Goal: Information Seeking & Learning: Learn about a topic

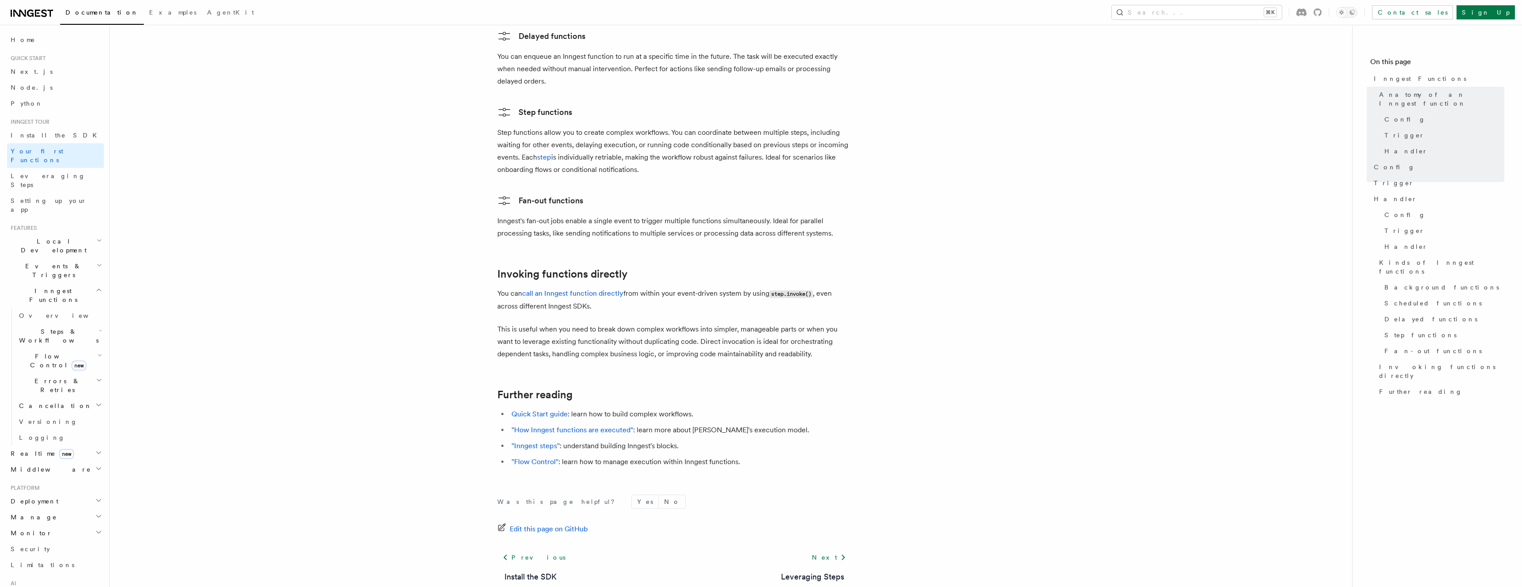
scroll to position [1615, 0]
click at [61, 283] on h2 "Inngest Functions" at bounding box center [55, 295] width 97 height 25
click at [63, 356] on h2 "Deployment" at bounding box center [55, 364] width 97 height 16
click at [65, 356] on h2 "Deployment" at bounding box center [55, 364] width 97 height 16
click at [68, 372] on h2 "Manage" at bounding box center [55, 380] width 97 height 16
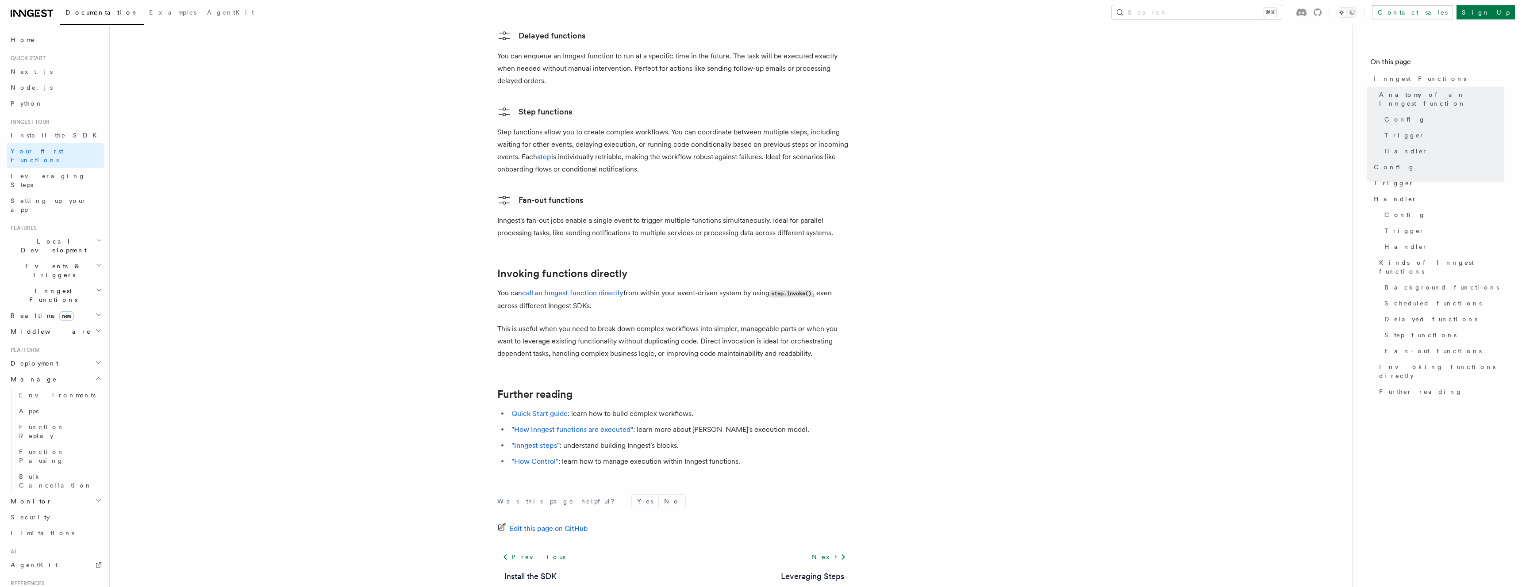
click at [68, 372] on h2 "Manage" at bounding box center [55, 380] width 97 height 16
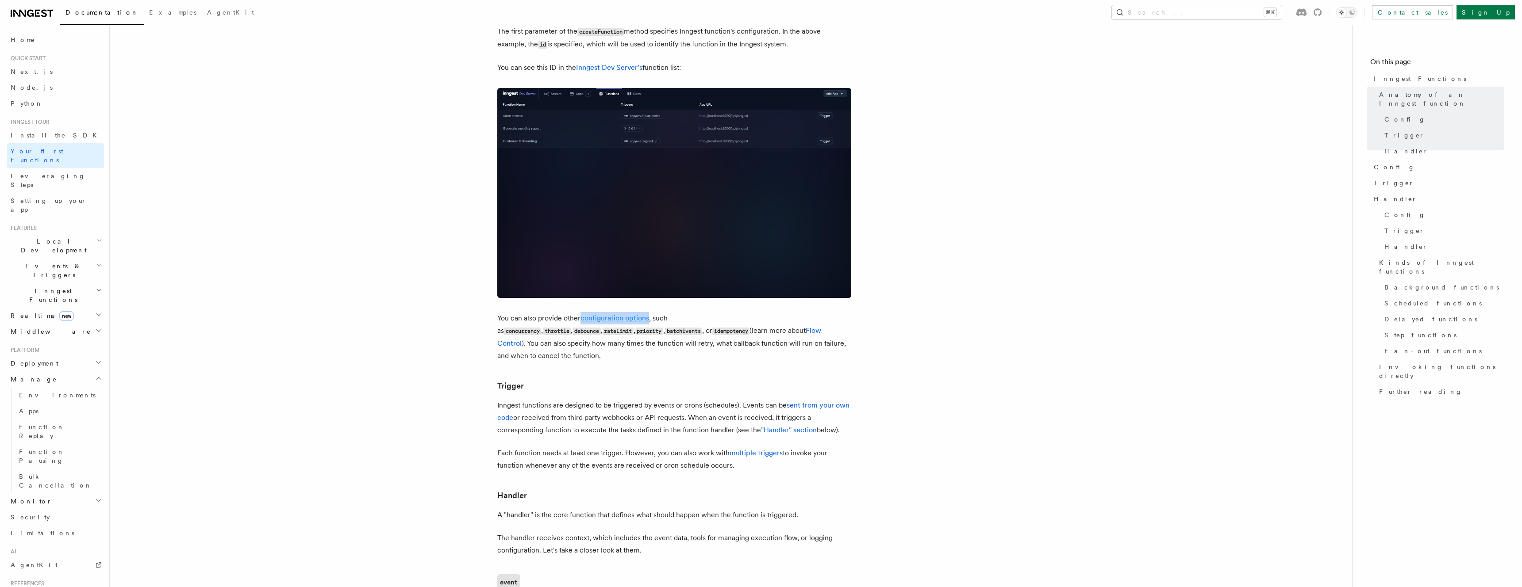
click at [620, 314] on link "configuration options" at bounding box center [614, 318] width 69 height 8
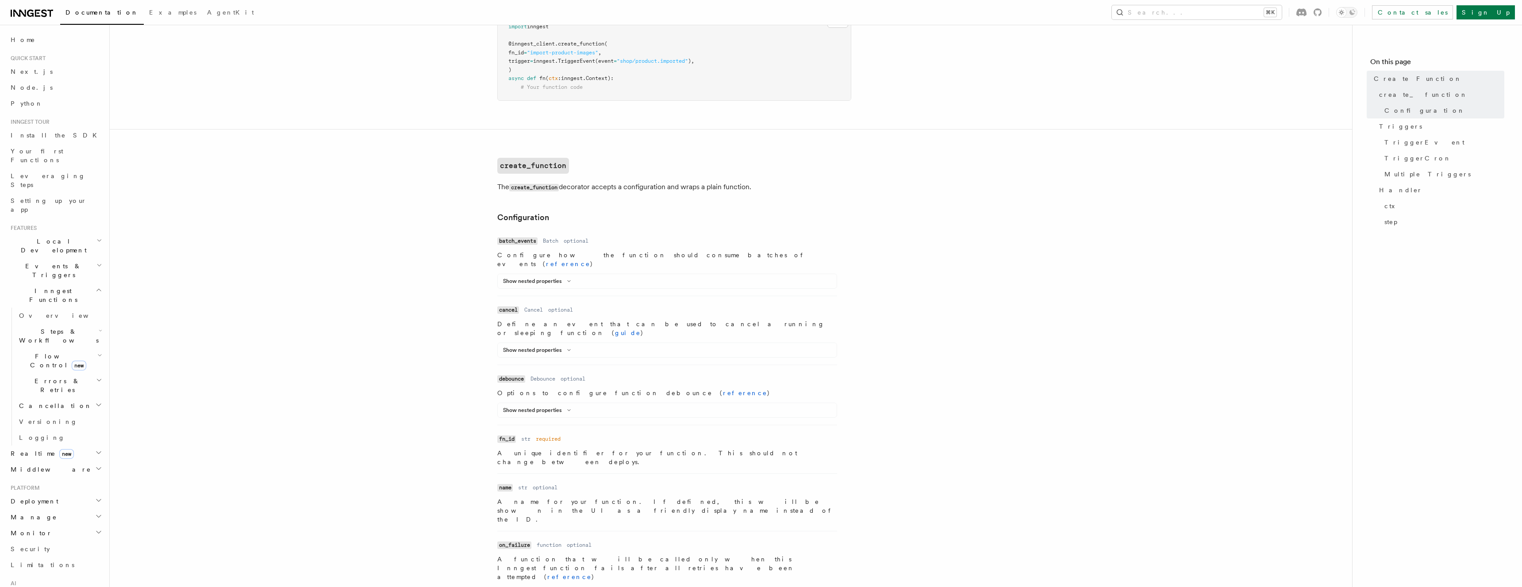
scroll to position [95, 0]
click at [554, 404] on button "Show nested properties" at bounding box center [538, 407] width 71 height 7
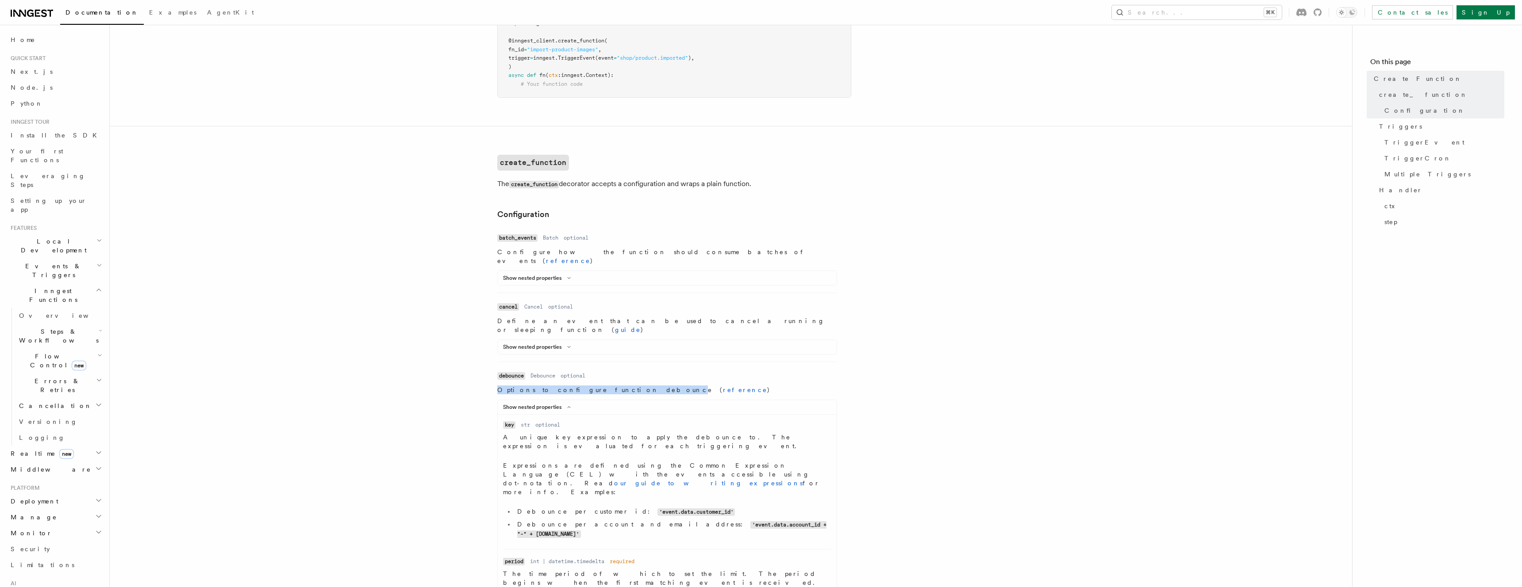
drag, startPoint x: 497, startPoint y: 373, endPoint x: 605, endPoint y: 371, distance: 108.4
click at [605, 386] on p "Options to configure function debounce ( reference )" at bounding box center [667, 390] width 340 height 9
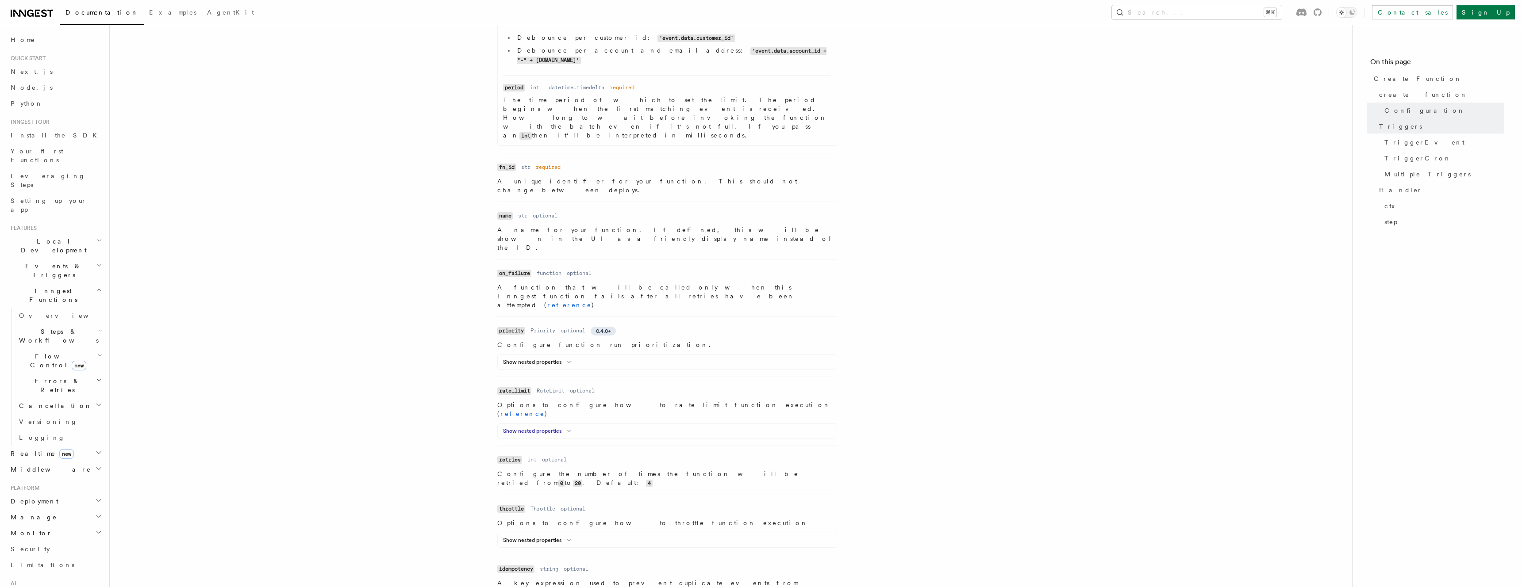
scroll to position [568, 0]
click at [555, 537] on button "Show nested properties" at bounding box center [538, 540] width 71 height 7
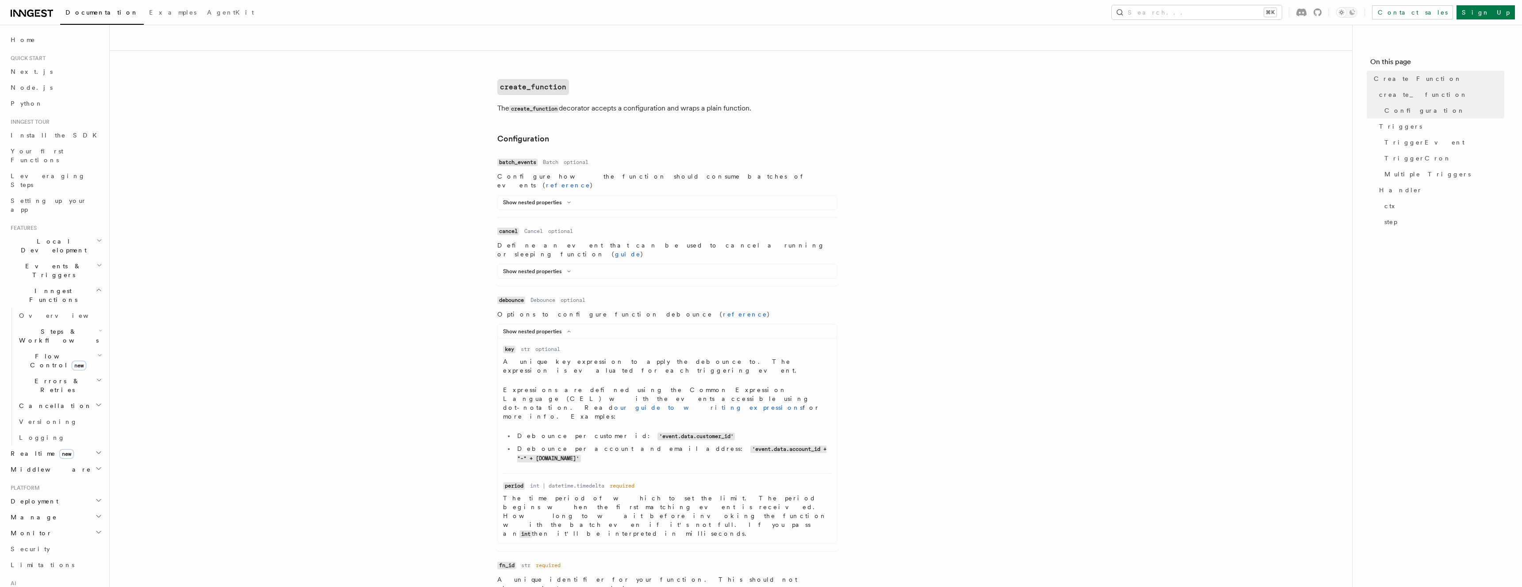
scroll to position [0, 0]
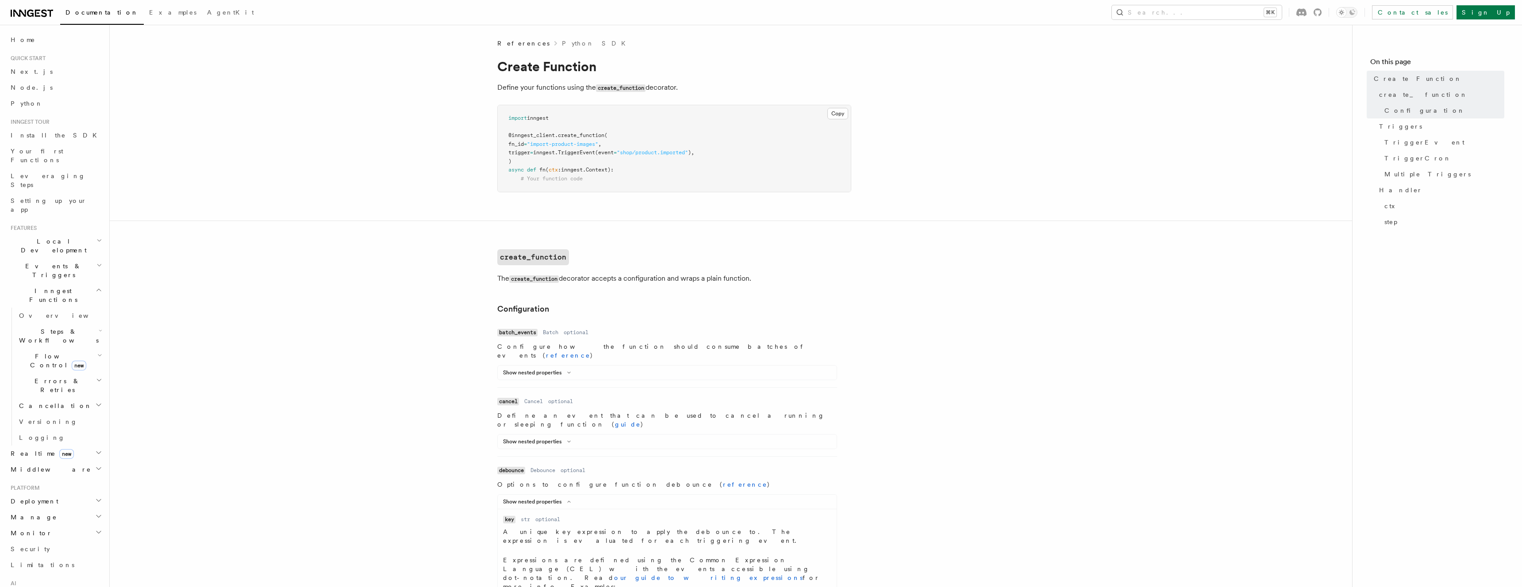
click at [583, 178] on span "# Your function code" at bounding box center [552, 179] width 62 height 6
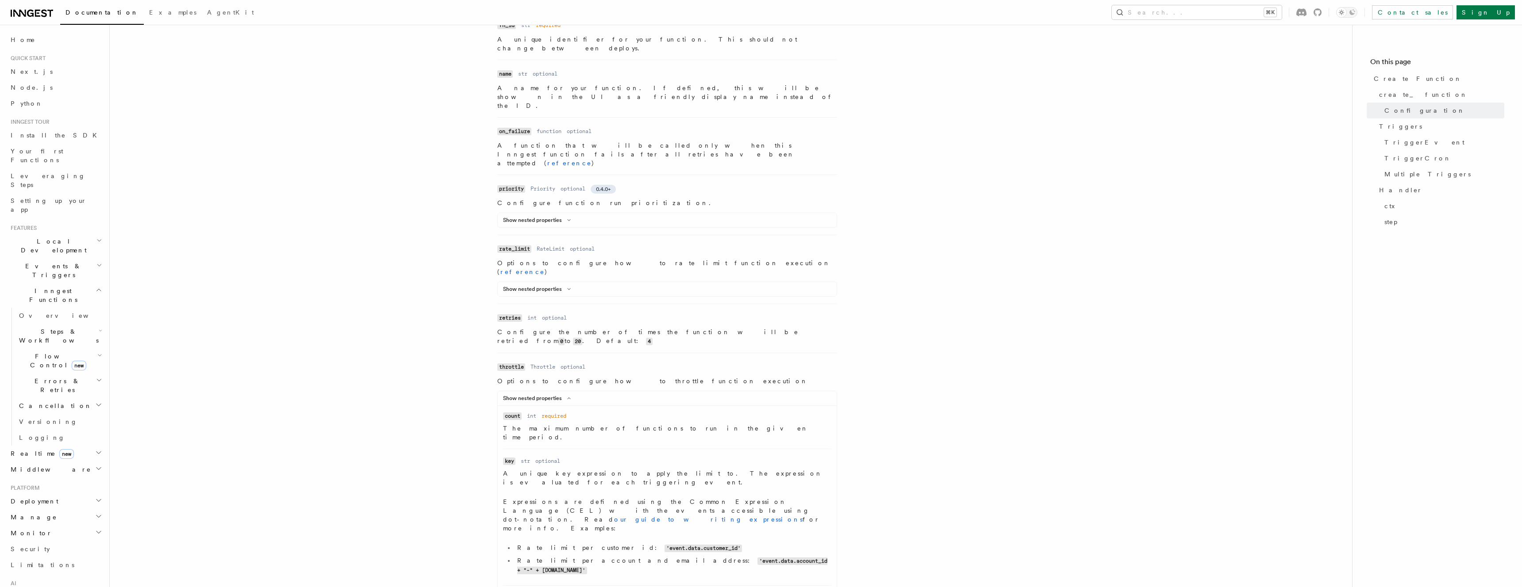
scroll to position [713, 0]
drag, startPoint x: 671, startPoint y: 446, endPoint x: 482, endPoint y: 193, distance: 316.0
copy ul "retries Type int Required optional Description Configure the number of times th…"
click at [555, 468] on dd "A unique key expression to apply the limit to. The expression is evaluated for …" at bounding box center [667, 522] width 328 height 109
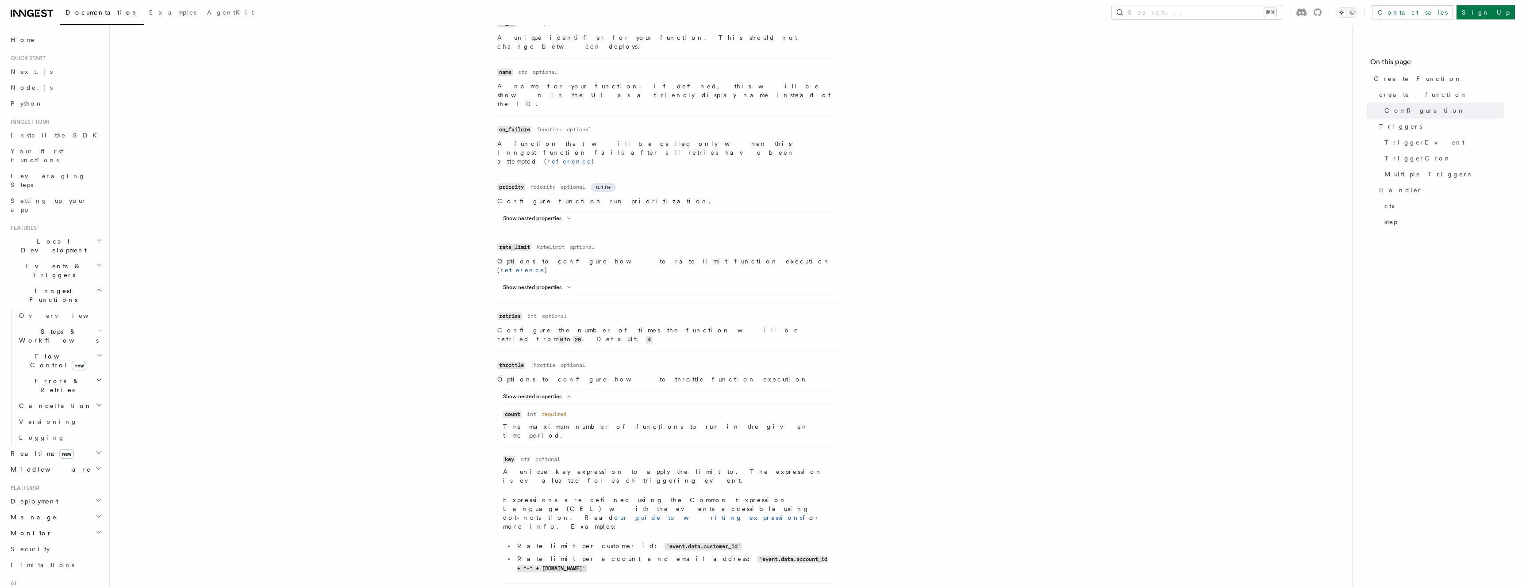
drag, startPoint x: 679, startPoint y: 453, endPoint x: 482, endPoint y: 228, distance: 299.0
copy dl "throttle Type Throttle Required optional Description Options to configure how t…"
click at [580, 393] on div "Show nested properties" at bounding box center [667, 398] width 339 height 11
click at [565, 394] on icon at bounding box center [569, 396] width 11 height 5
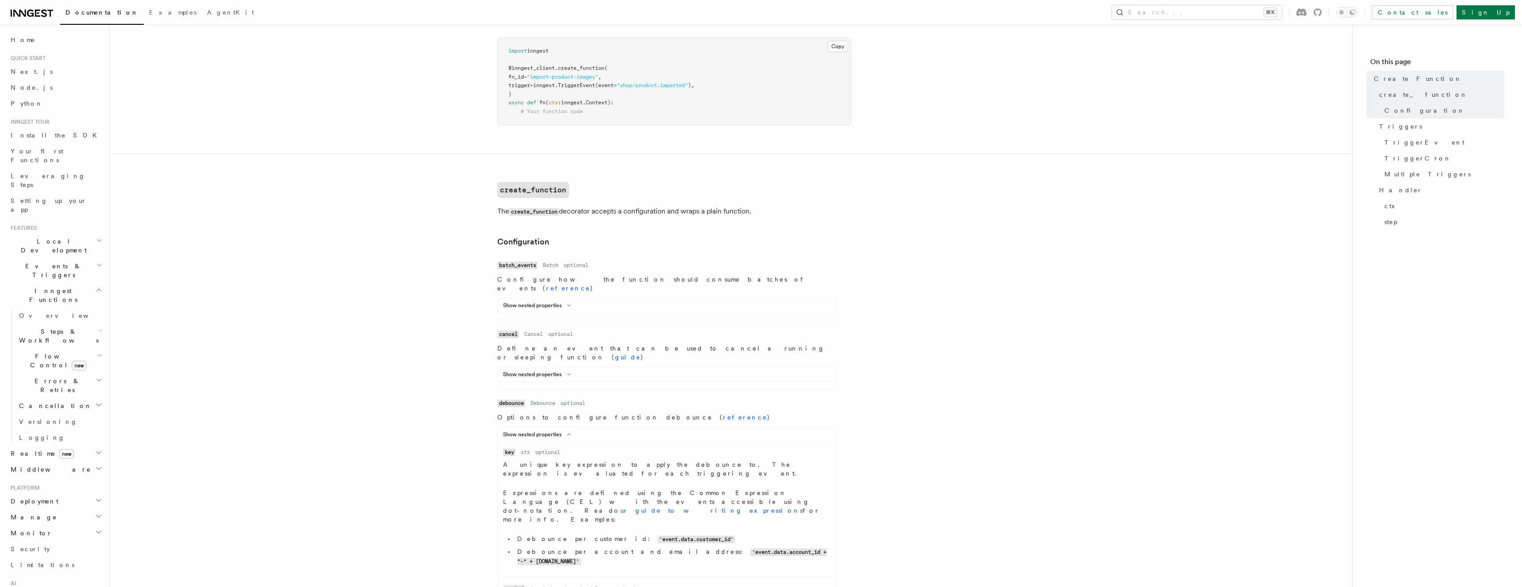
scroll to position [69, 0]
click at [558, 301] on button "Show nested properties" at bounding box center [538, 304] width 71 height 7
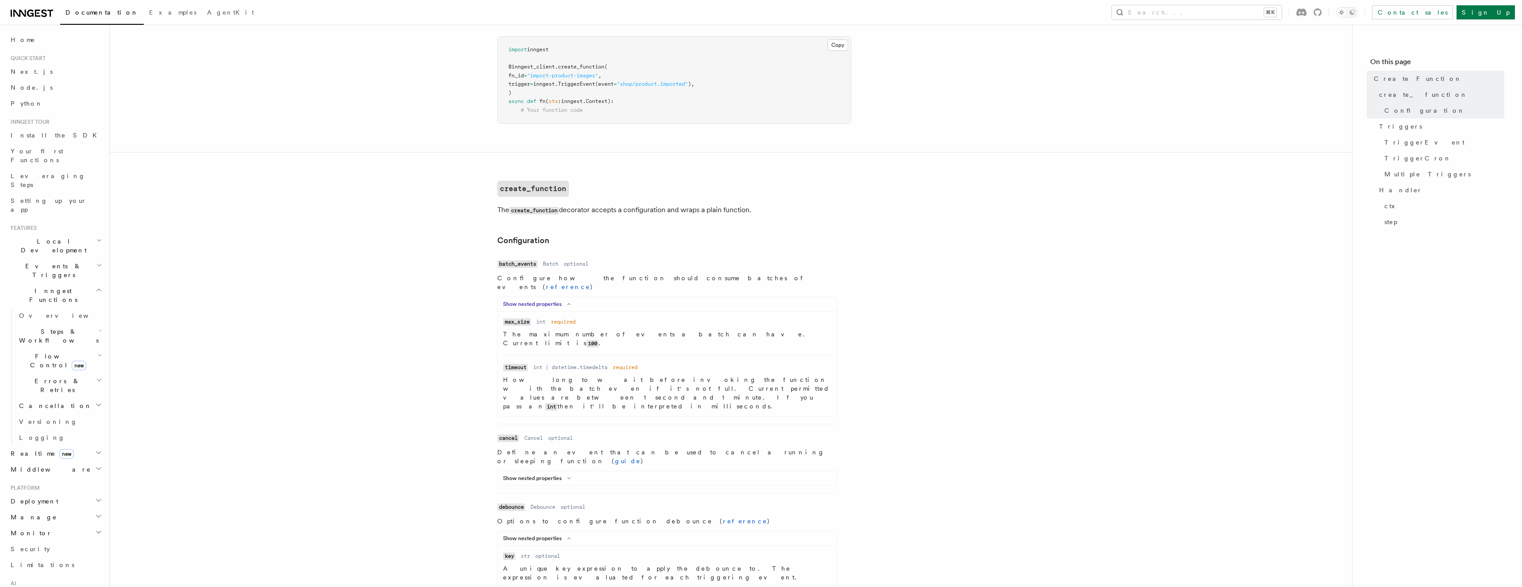
click at [559, 301] on button "Show nested properties" at bounding box center [538, 304] width 71 height 7
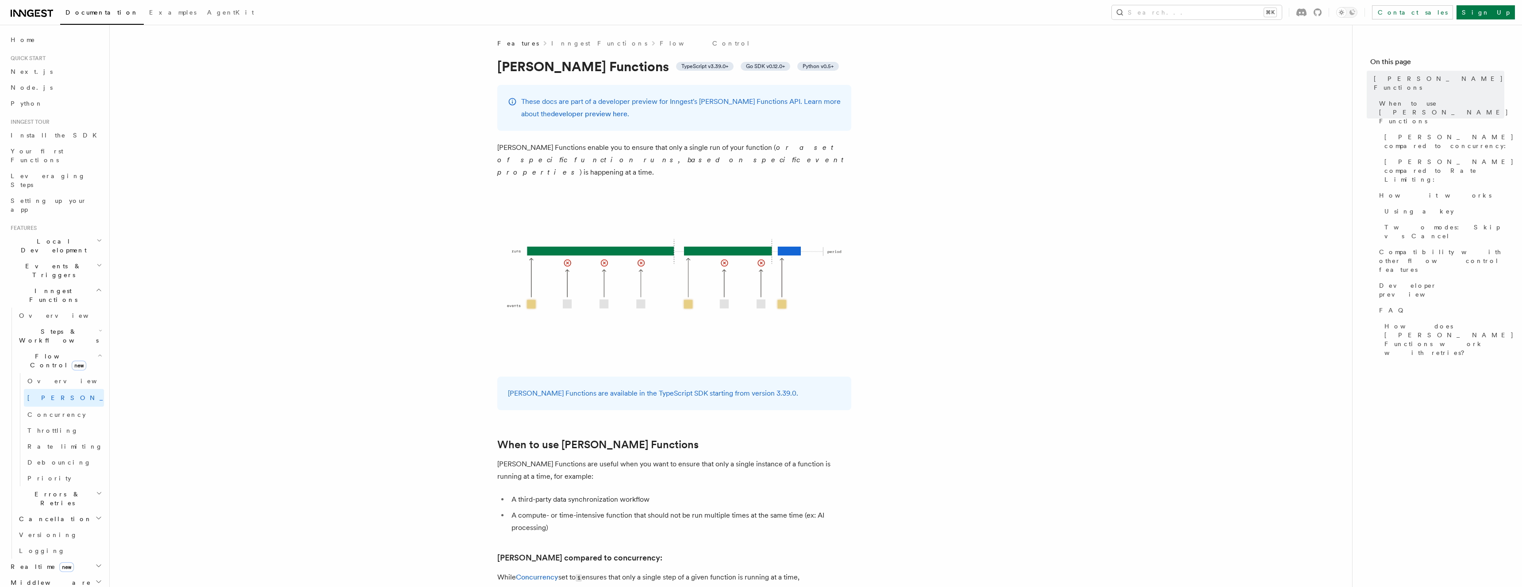
click at [802, 65] on span "Python v0.5+" at bounding box center [817, 66] width 31 height 7
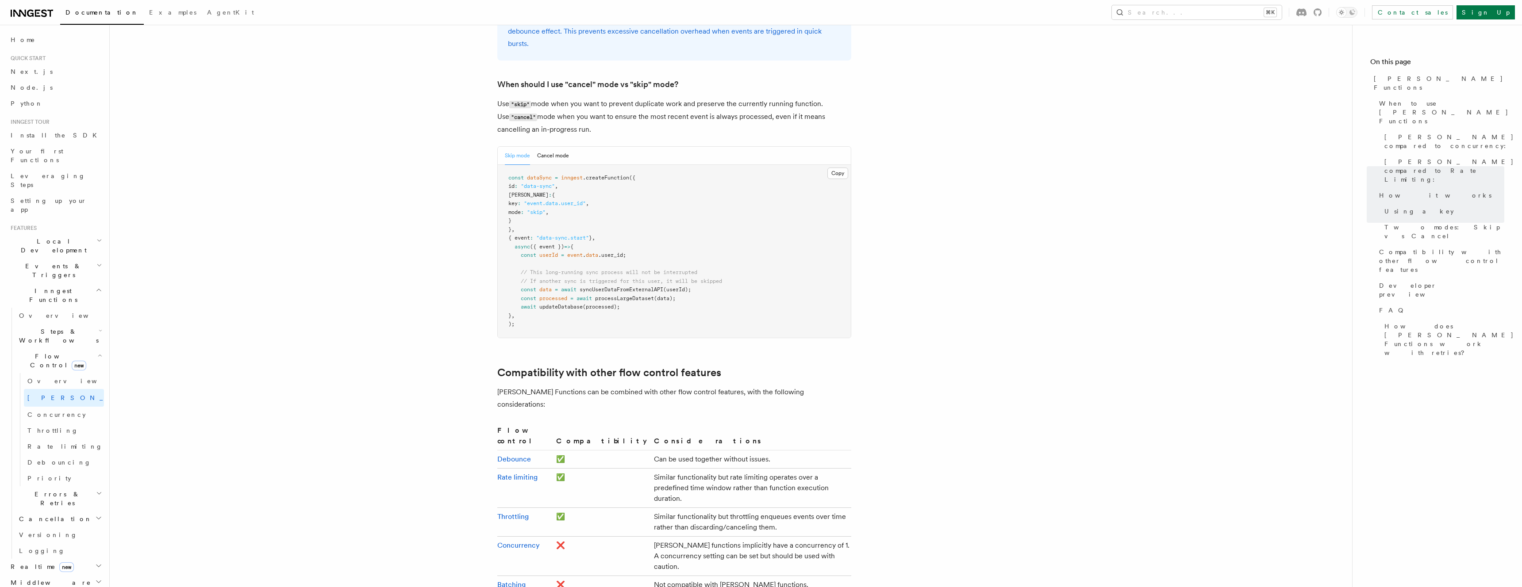
scroll to position [1196, 0]
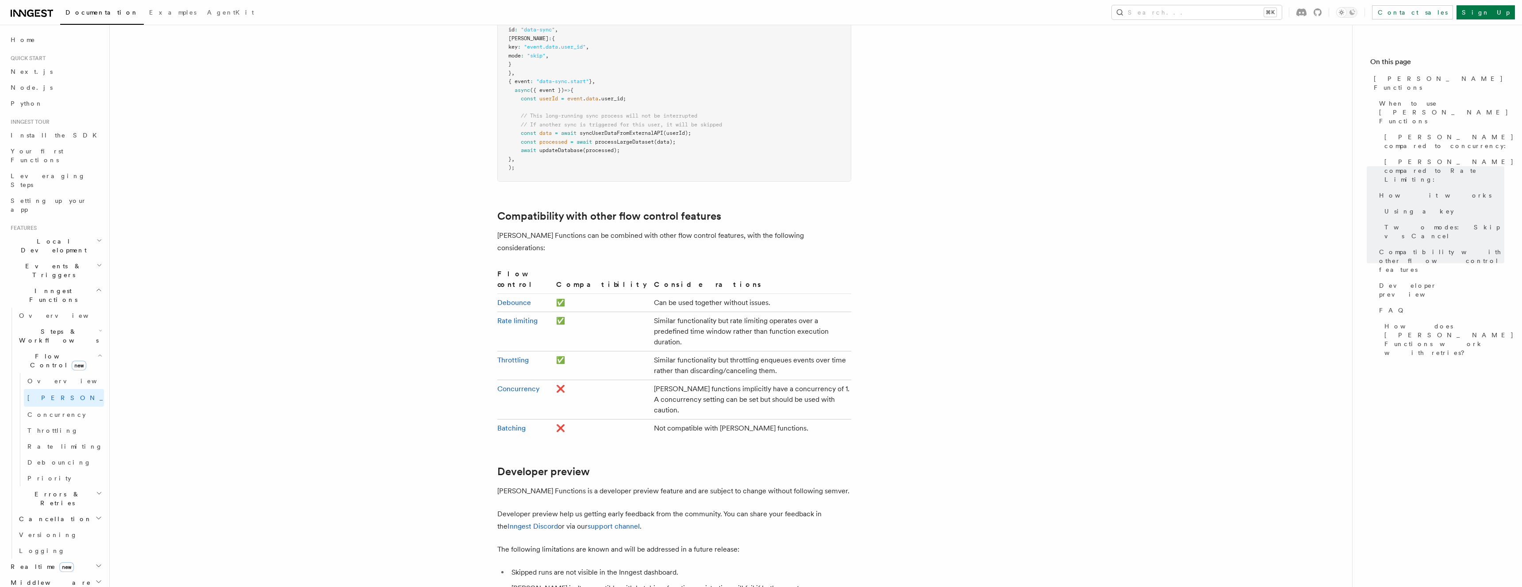
scroll to position [1347, 0]
click at [516, 362] on link "Throttling" at bounding box center [512, 366] width 31 height 8
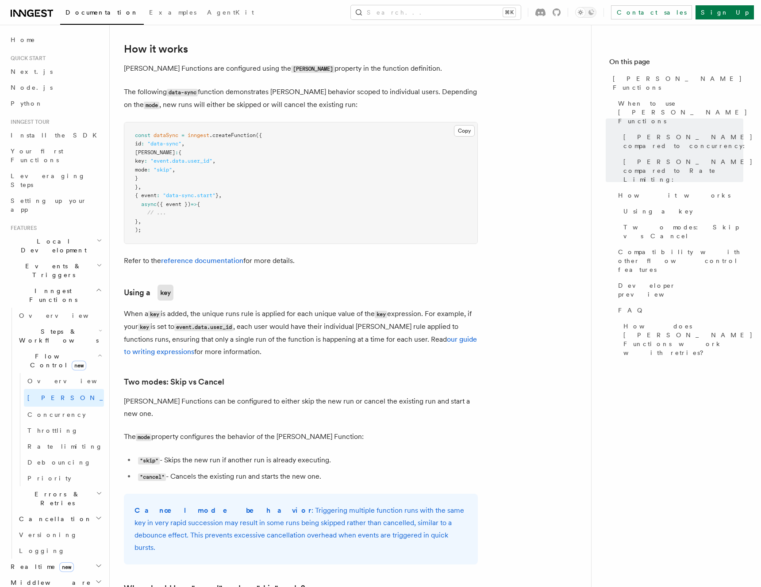
scroll to position [695, 0]
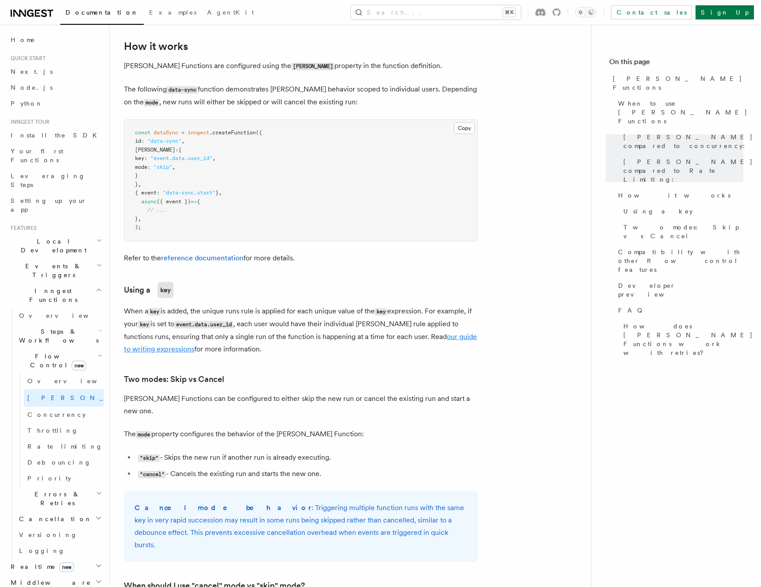
click at [451, 333] on link "our guide to writing expressions" at bounding box center [300, 343] width 353 height 21
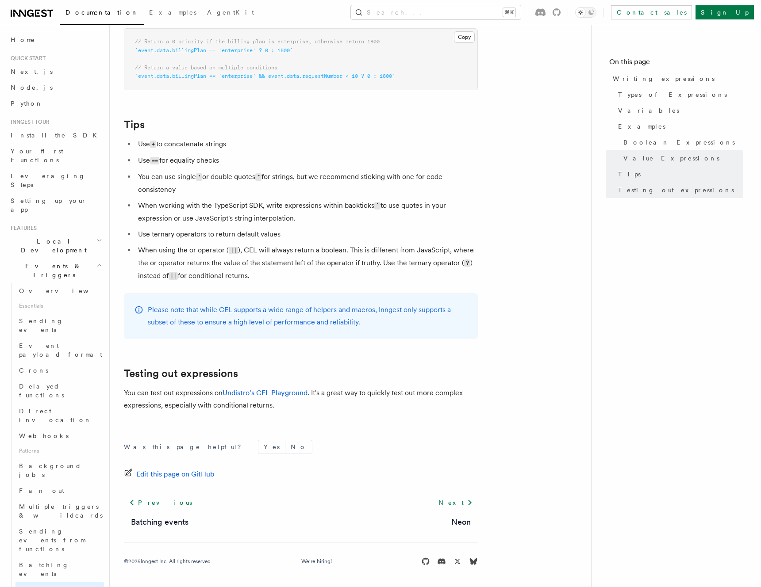
scroll to position [805, 0]
click at [274, 396] on link "Undistro's CEL Playground" at bounding box center [265, 395] width 85 height 8
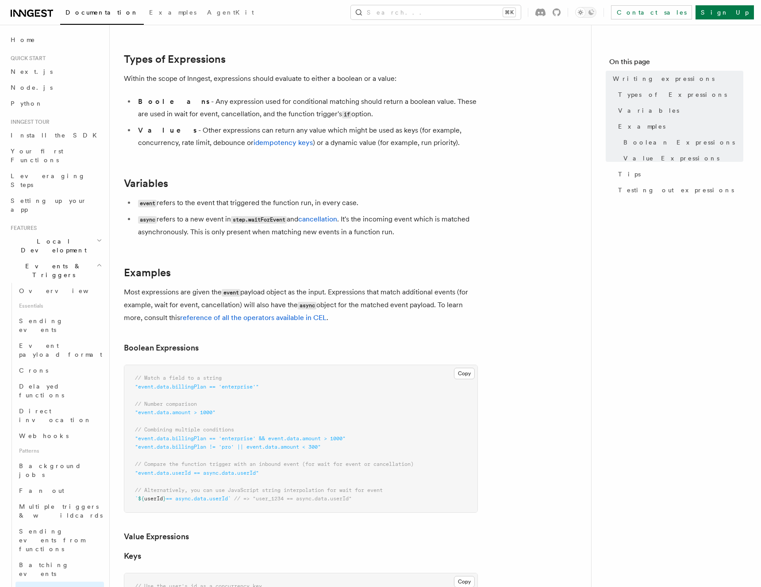
scroll to position [158, 0]
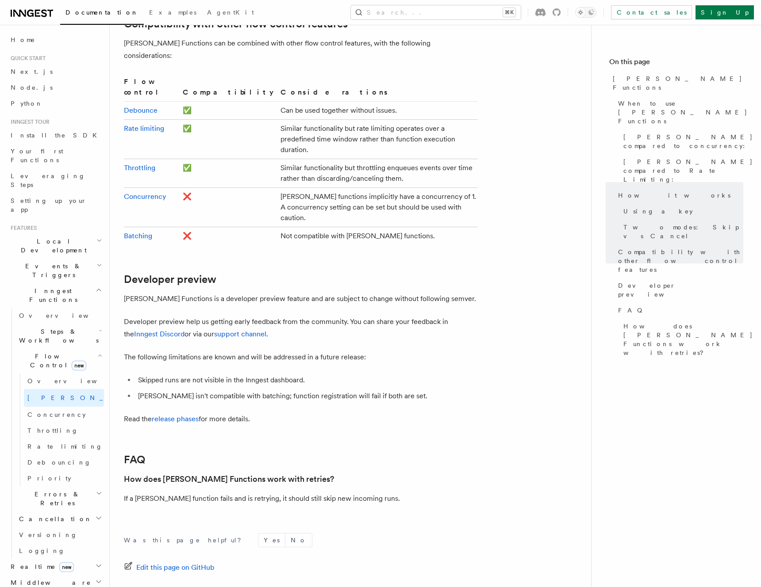
scroll to position [1557, 0]
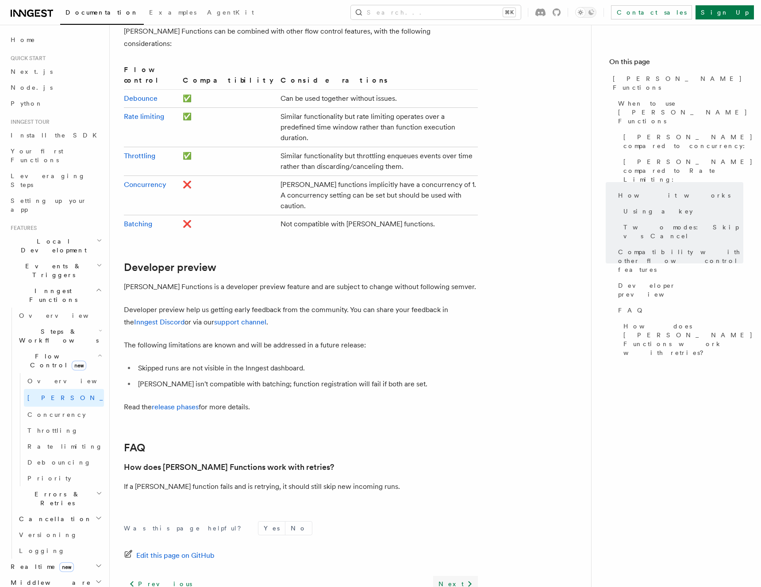
click at [461, 576] on link "Next" at bounding box center [455, 584] width 45 height 16
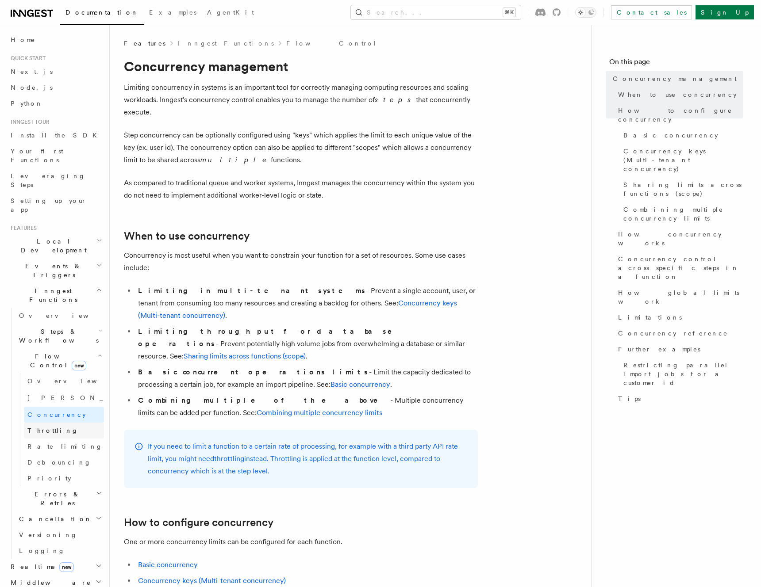
click at [48, 423] on link "Throttling" at bounding box center [64, 431] width 80 height 16
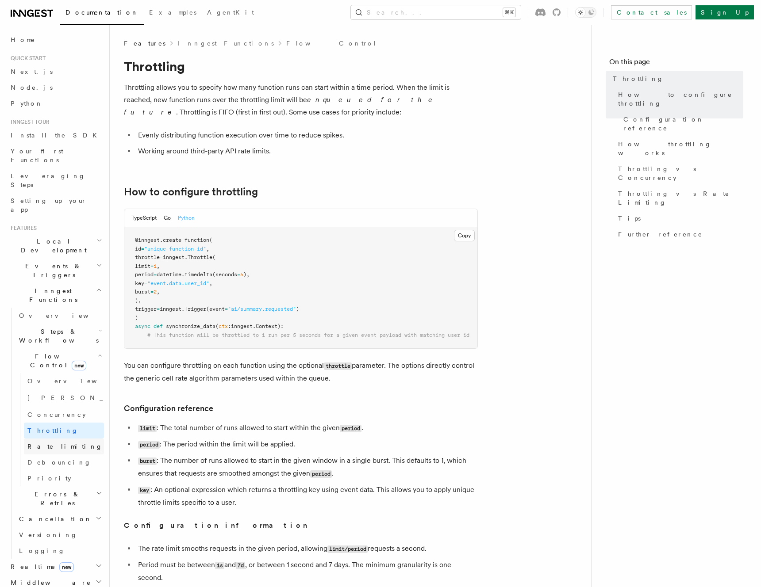
click at [55, 443] on span "Rate limiting" at bounding box center [64, 446] width 75 height 7
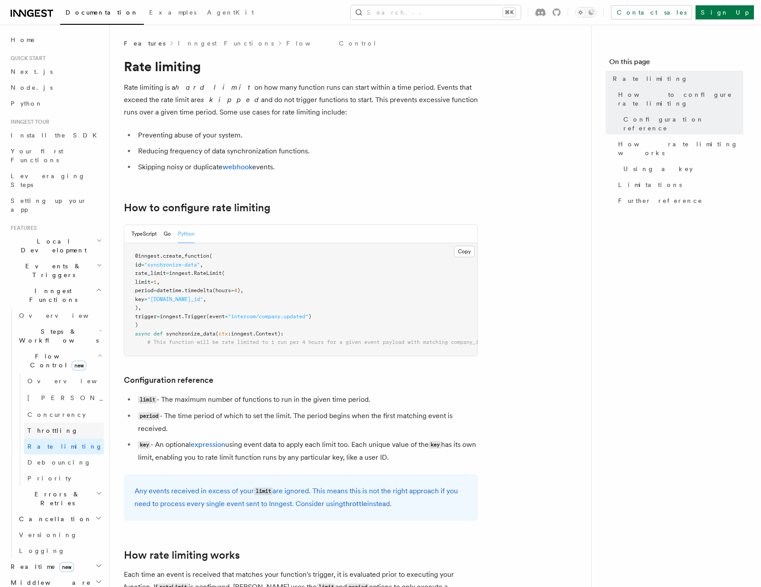
click at [54, 427] on span "Throttling" at bounding box center [52, 430] width 51 height 7
